Goal: Check status: Check status

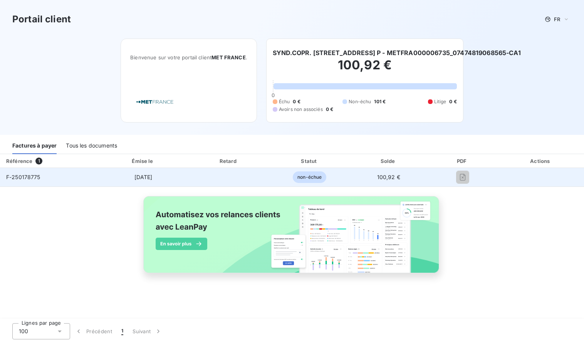
click at [418, 177] on td "100,92 €" at bounding box center [389, 177] width 78 height 18
click at [25, 175] on span "F-250178775" at bounding box center [23, 177] width 34 height 7
click at [191, 174] on td at bounding box center [229, 177] width 82 height 18
click at [188, 173] on td at bounding box center [229, 177] width 82 height 18
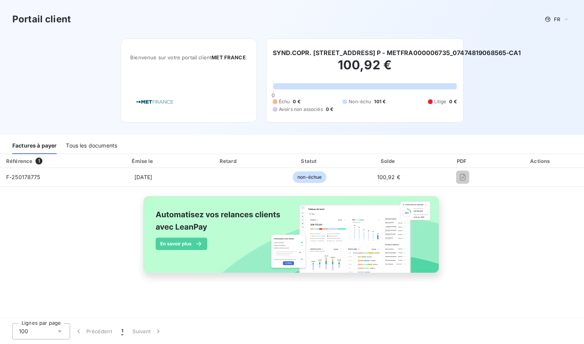
click at [79, 143] on div "Tous les documents" at bounding box center [91, 146] width 51 height 16
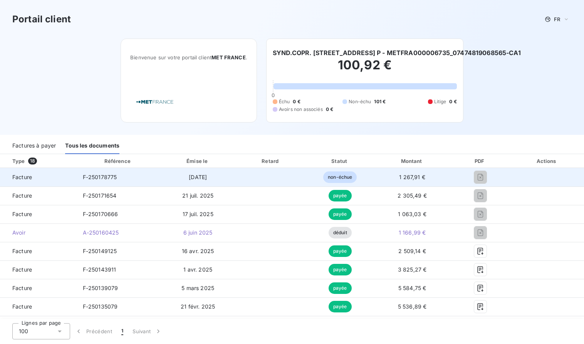
click at [24, 179] on span "Facture" at bounding box center [38, 177] width 64 height 8
click at [411, 182] on td "1 267,91 €" at bounding box center [412, 177] width 76 height 18
click at [341, 178] on span "non-échue" at bounding box center [340, 177] width 34 height 12
click at [499, 173] on td at bounding box center [480, 177] width 60 height 18
click at [411, 178] on span "1 267,91 €" at bounding box center [412, 177] width 26 height 7
